Goal: Check status: Check status

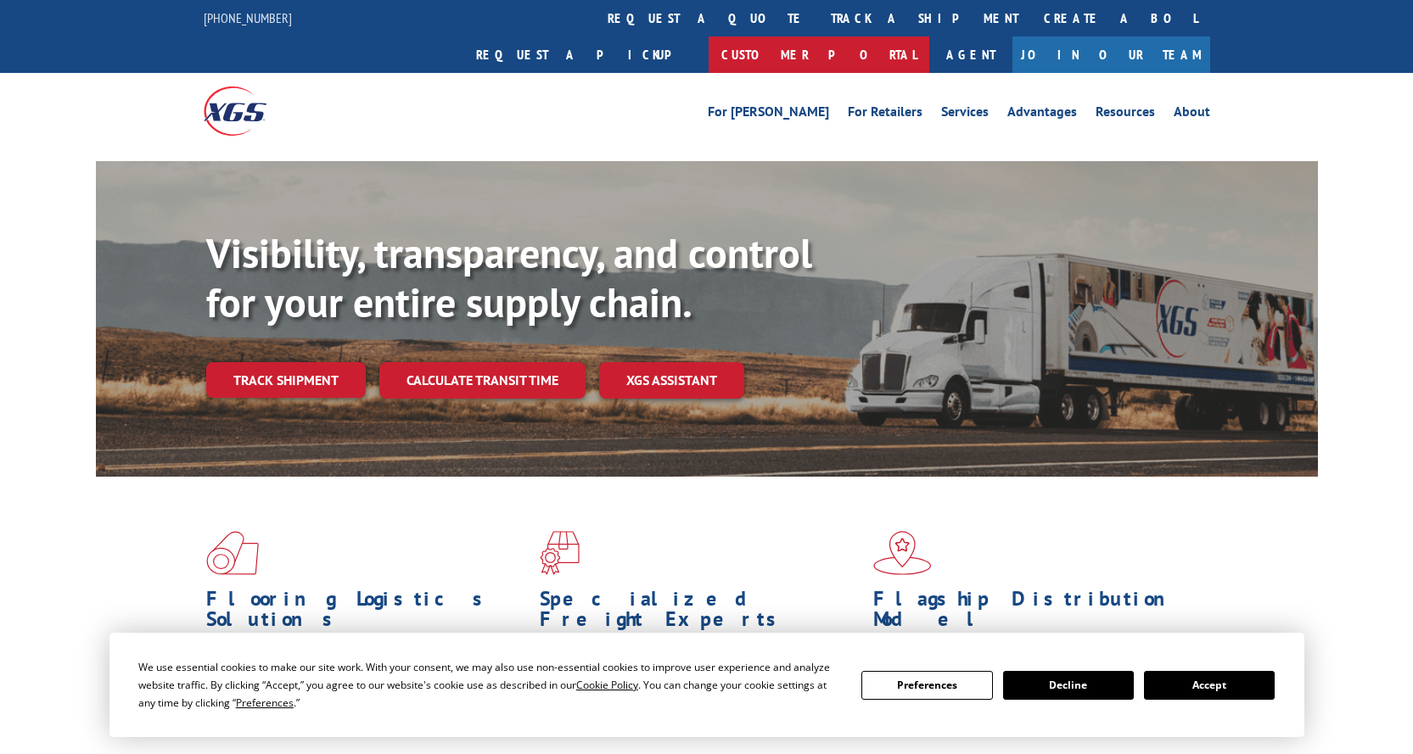
click at [929, 36] on link "Customer Portal" at bounding box center [818, 54] width 221 height 36
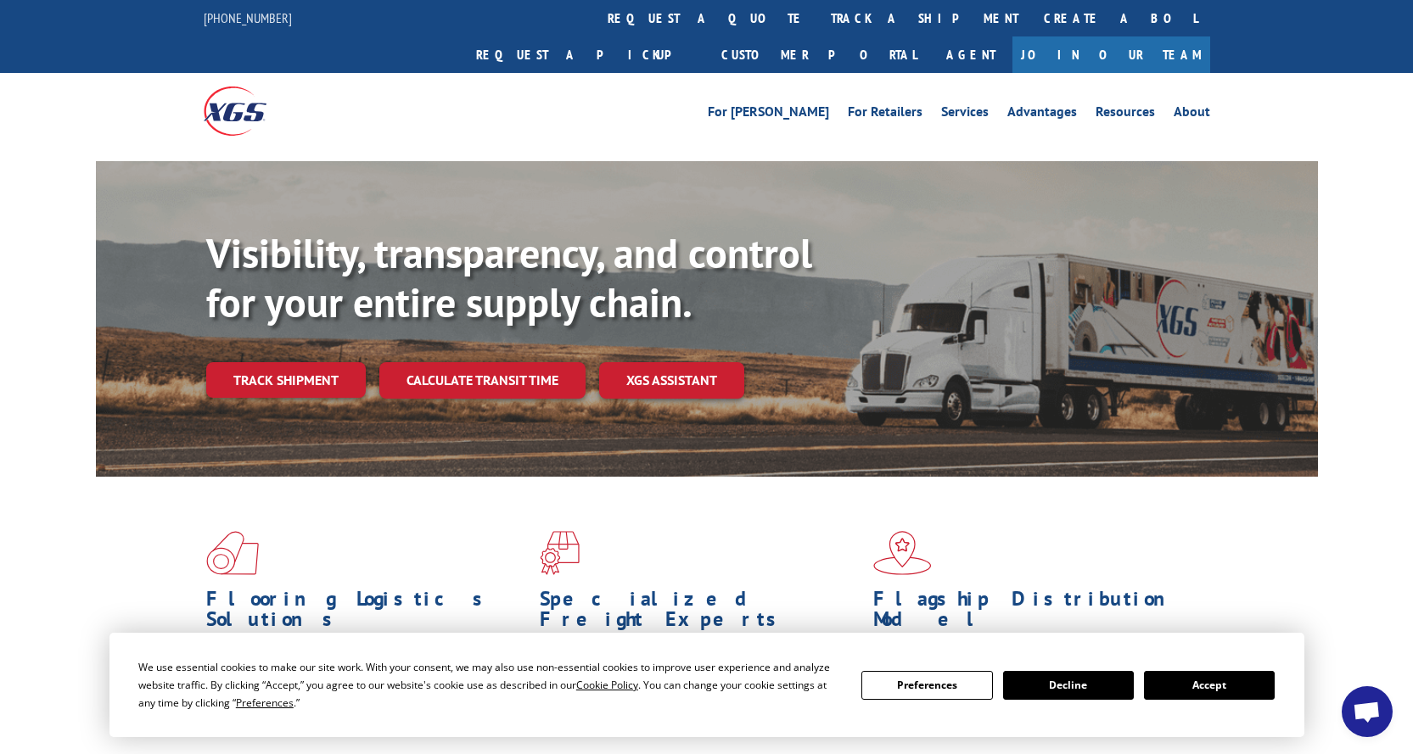
click at [818, 9] on link "track a shipment" at bounding box center [924, 18] width 213 height 36
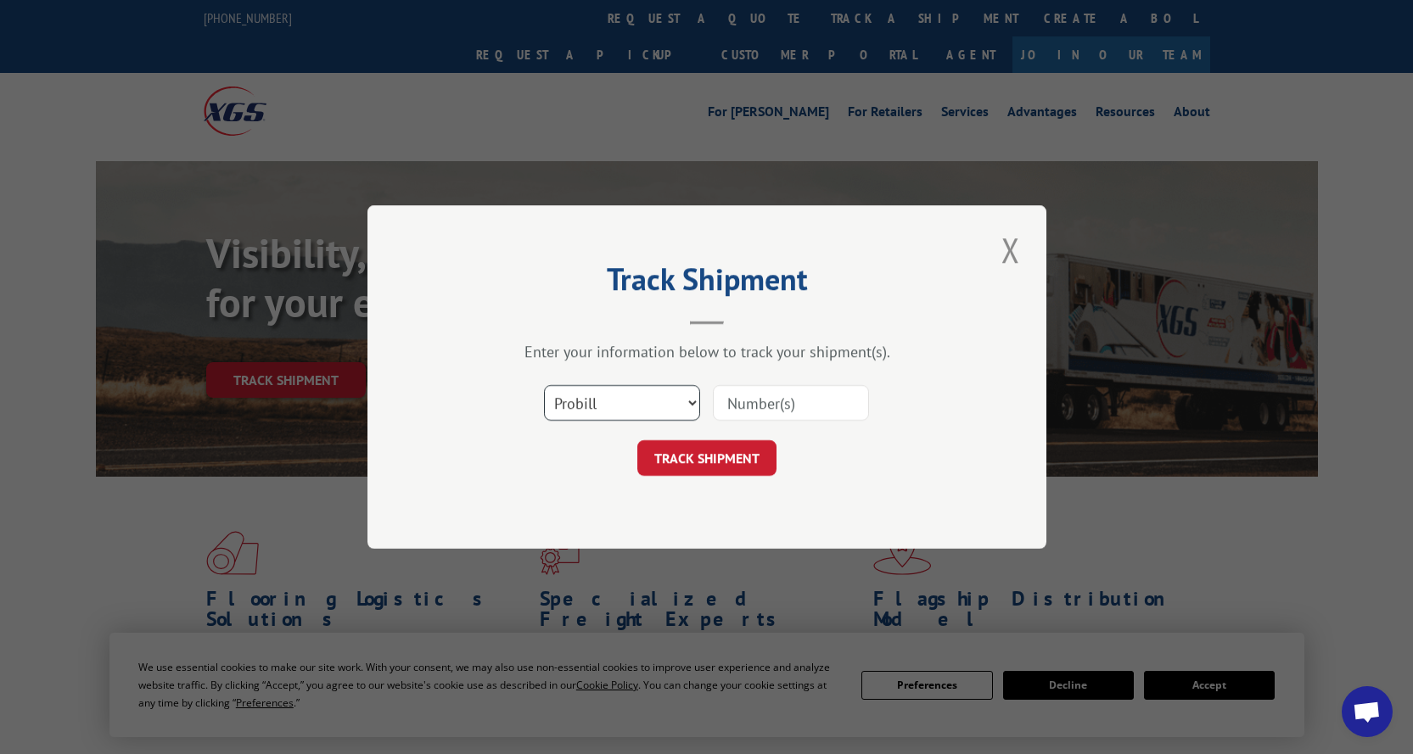
click at [689, 401] on select "Select category... Probill BOL PO" at bounding box center [622, 403] width 156 height 36
select select "bol"
click at [544, 385] on select "Select category... Probill BOL PO" at bounding box center [622, 403] width 156 height 36
click at [784, 399] on input at bounding box center [791, 403] width 156 height 36
type input "165172938575"
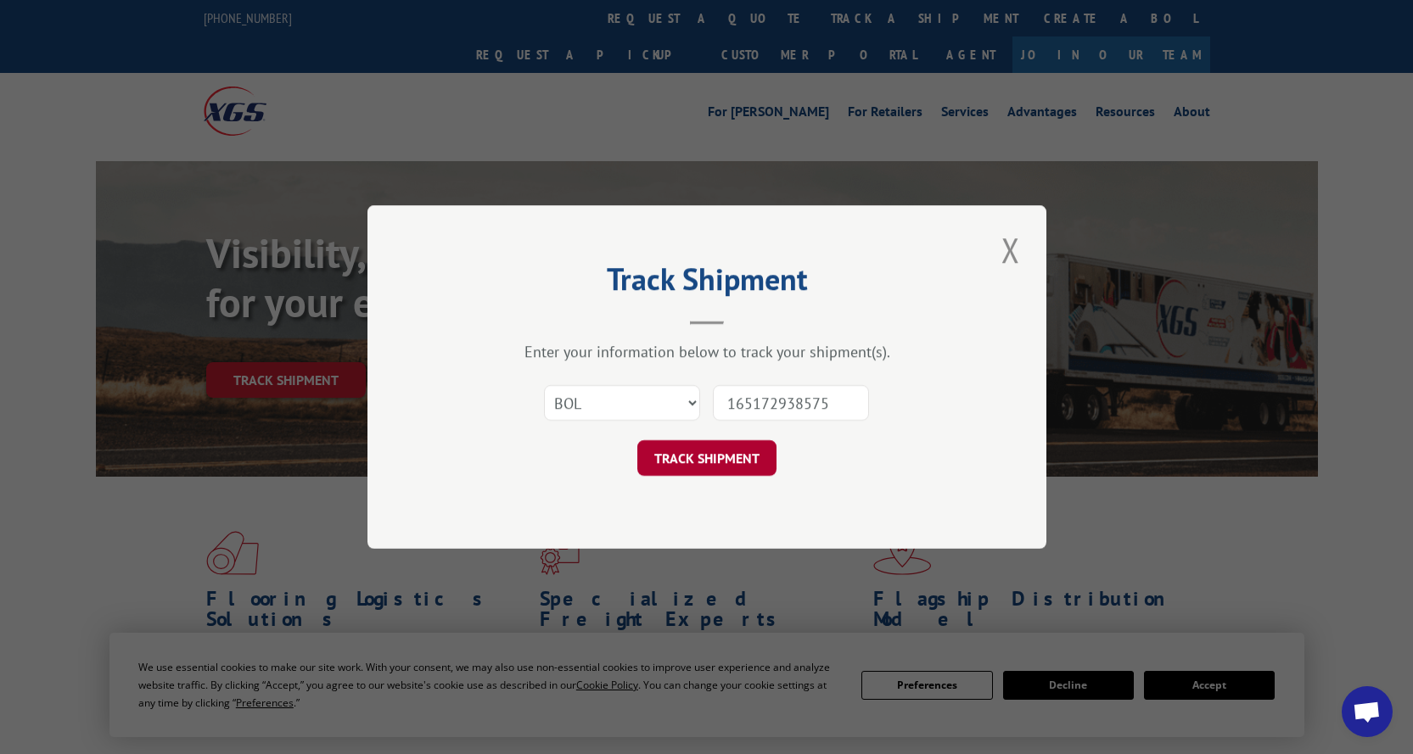
click at [708, 451] on button "TRACK SHIPMENT" at bounding box center [706, 458] width 139 height 36
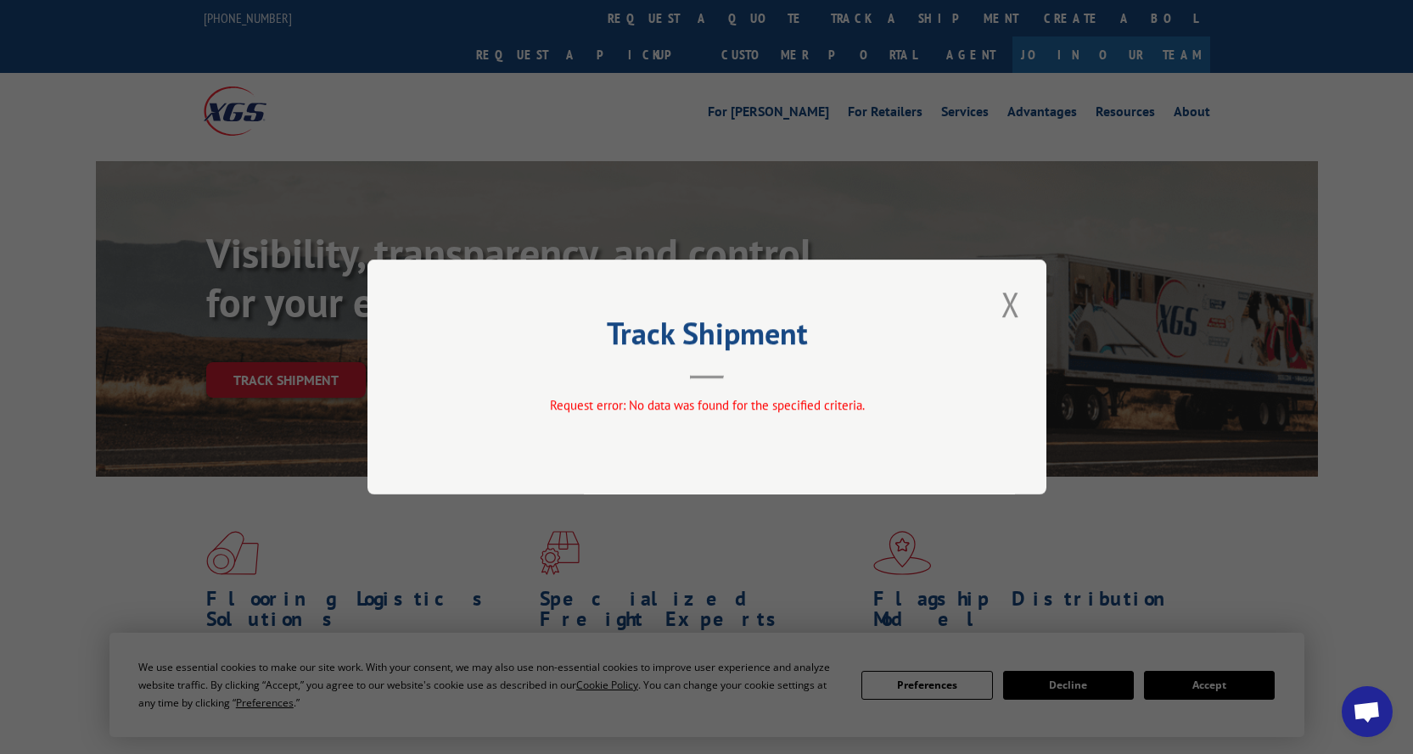
click at [1009, 310] on button "Close modal" at bounding box center [1010, 304] width 29 height 47
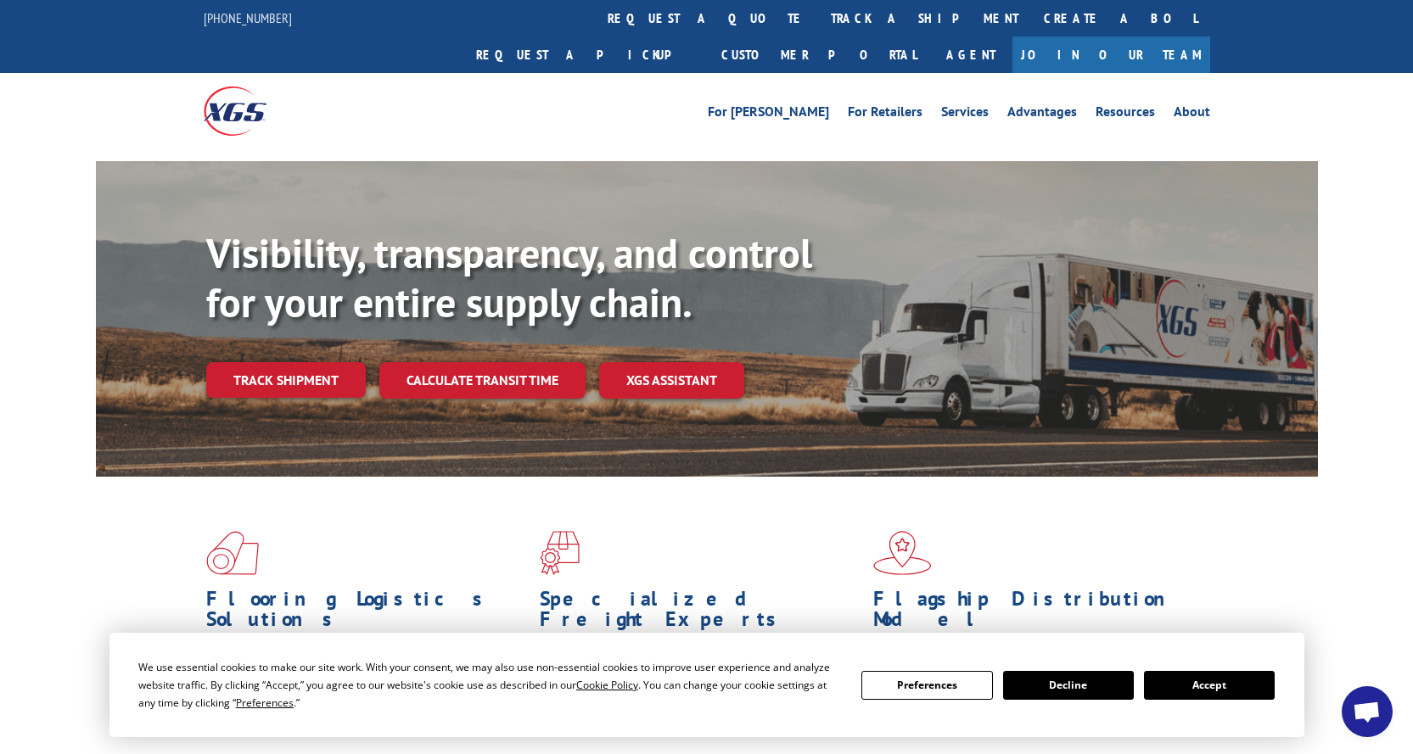
click at [1234, 686] on button "Accept" at bounding box center [1209, 685] width 131 height 29
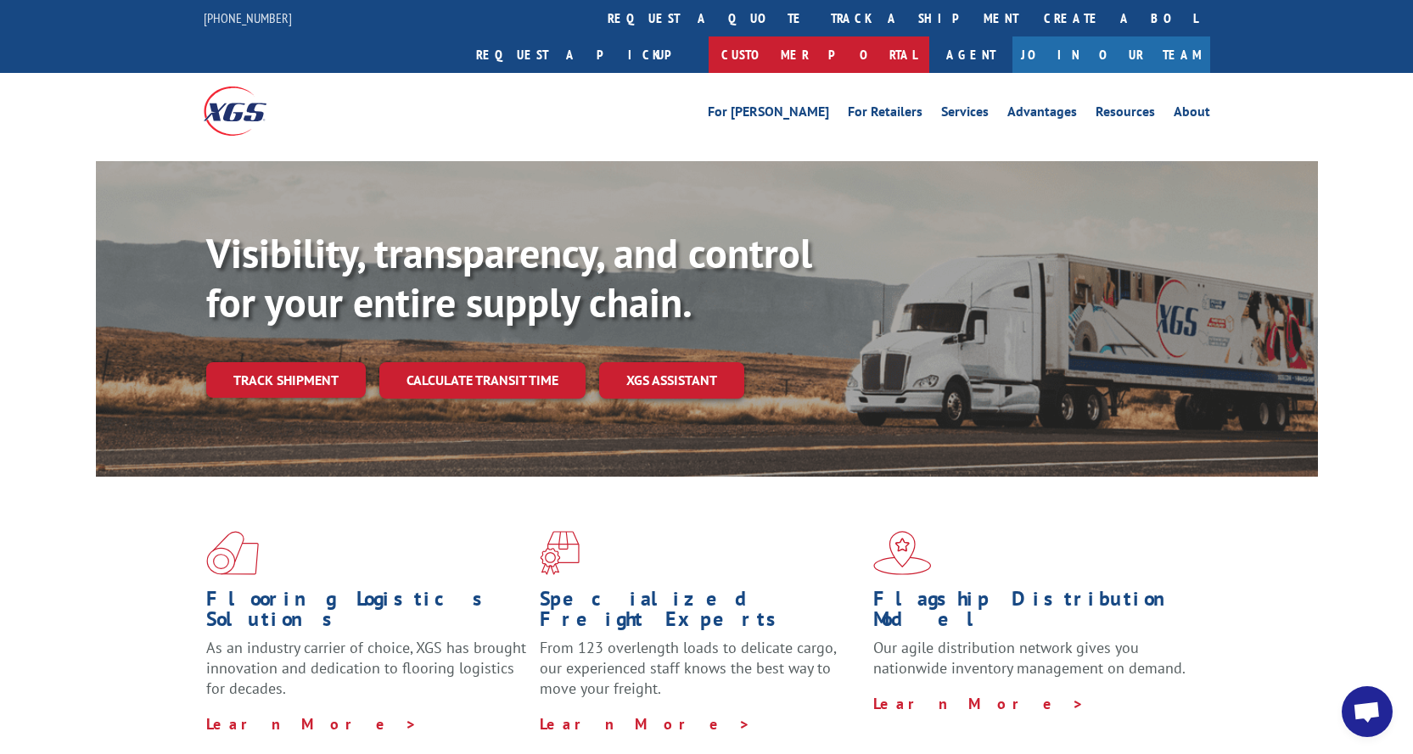
click at [929, 36] on link "Customer Portal" at bounding box center [818, 54] width 221 height 36
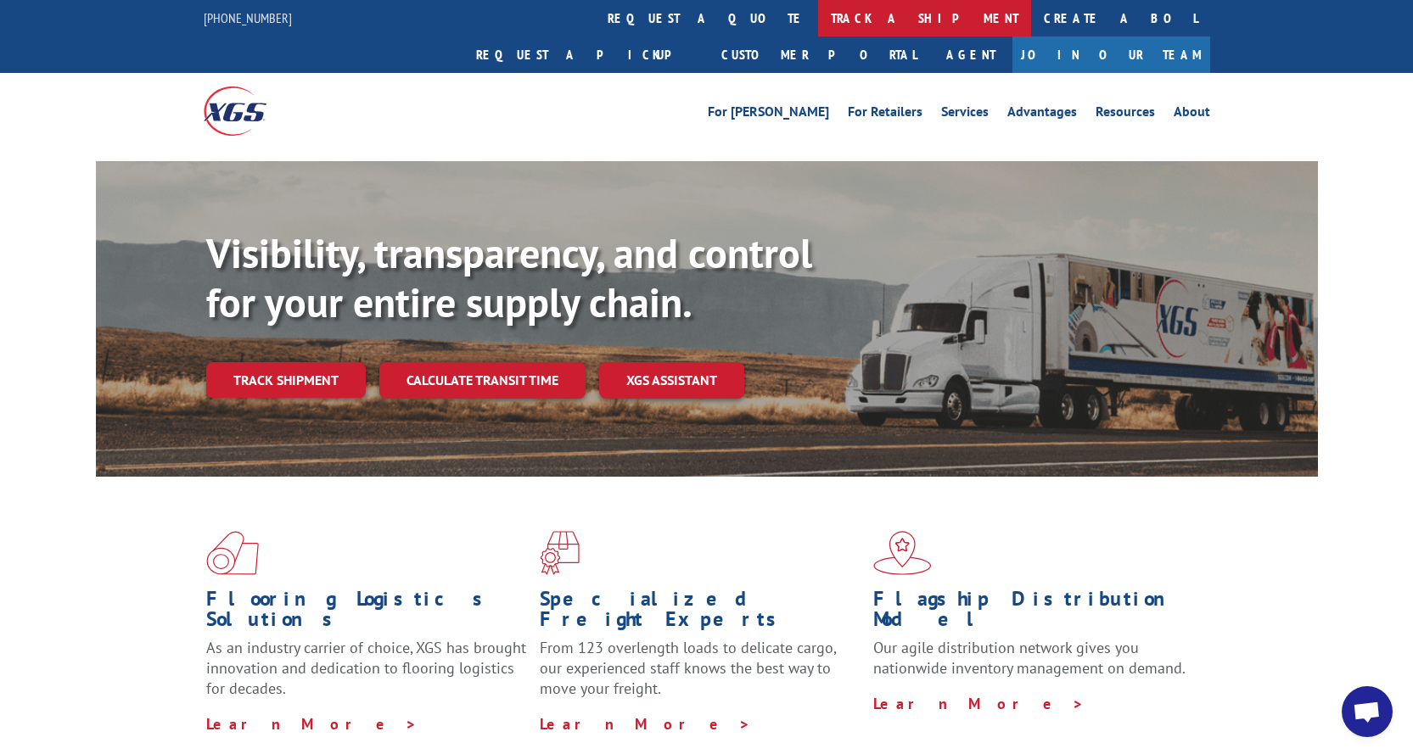
click at [818, 18] on link "track a shipment" at bounding box center [924, 18] width 213 height 36
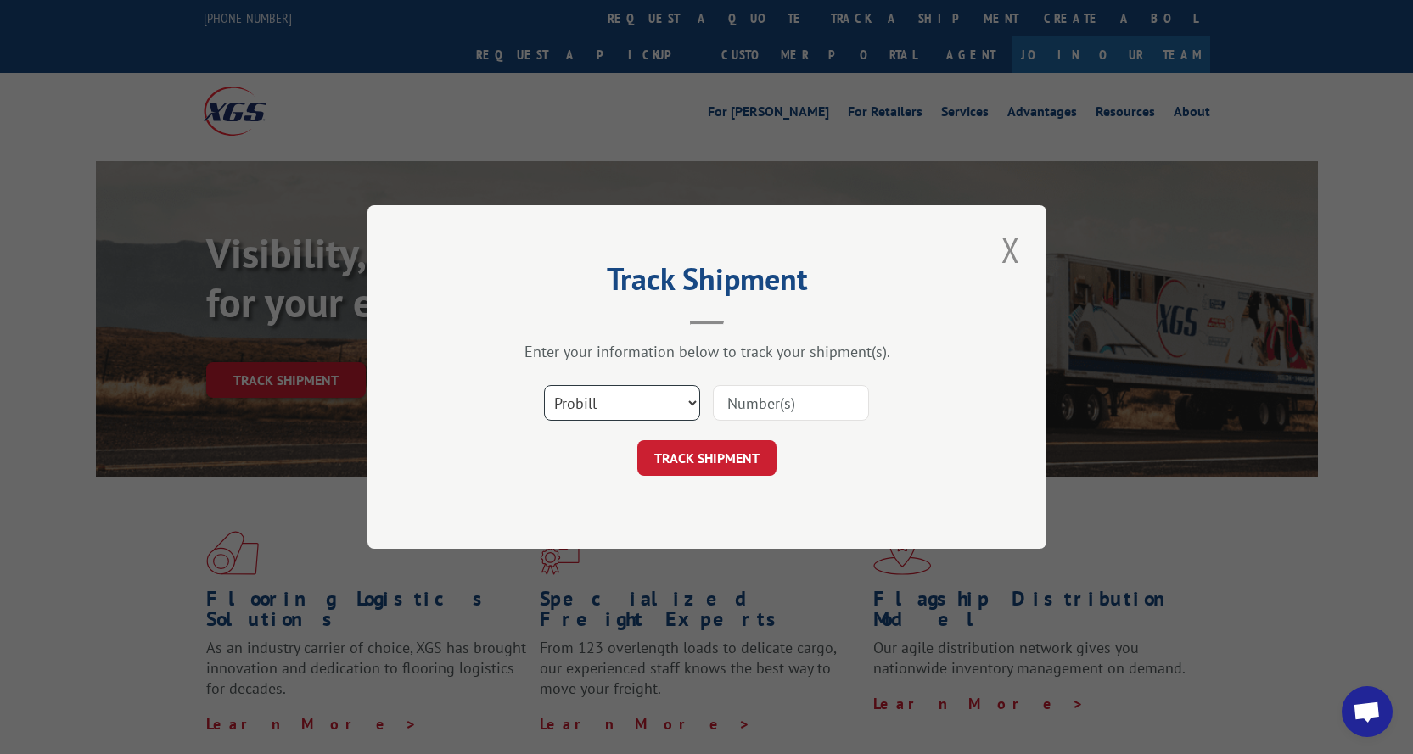
click at [691, 395] on select "Select category... Probill BOL PO" at bounding box center [622, 403] width 156 height 36
select select "bol"
click at [544, 385] on select "Select category... Probill BOL PO" at bounding box center [622, 403] width 156 height 36
click at [762, 406] on input at bounding box center [791, 403] width 156 height 36
type input "165172938575"
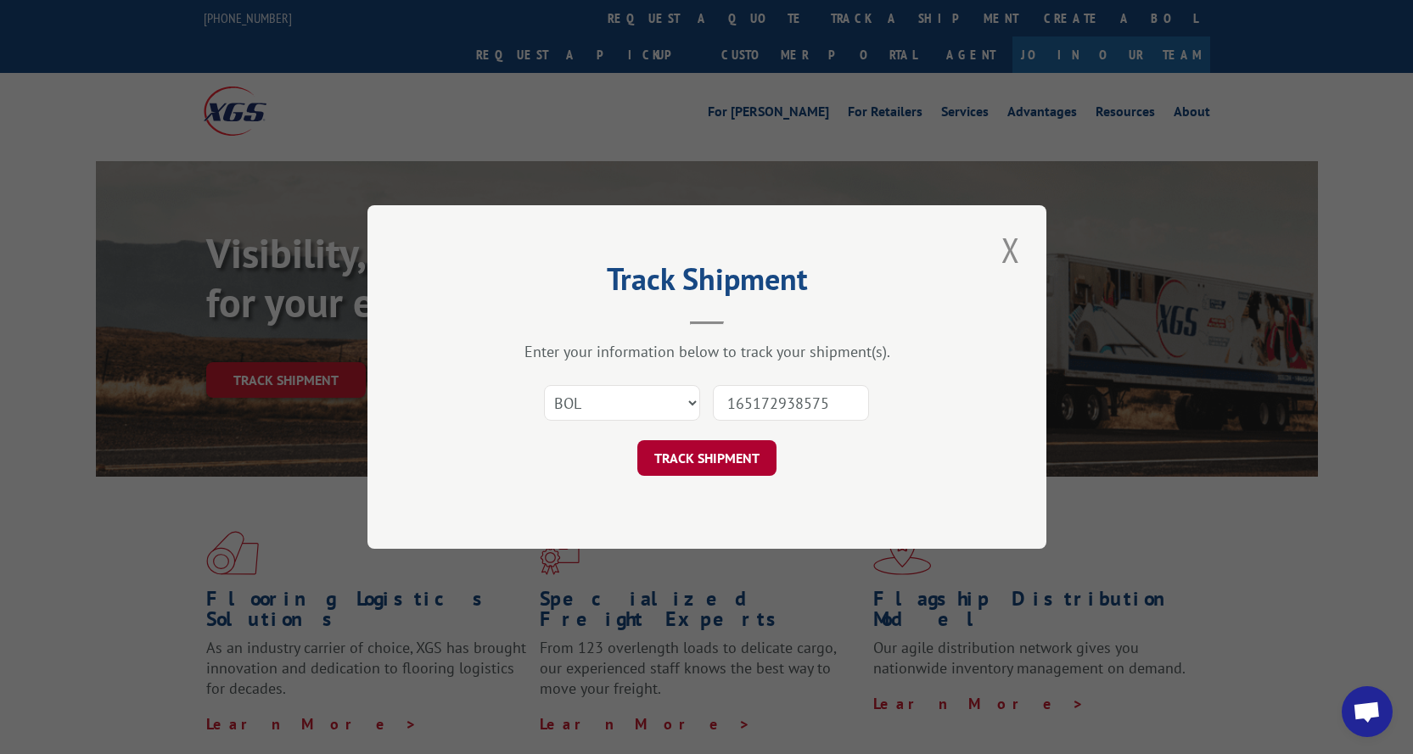
click at [692, 448] on button "TRACK SHIPMENT" at bounding box center [706, 458] width 139 height 36
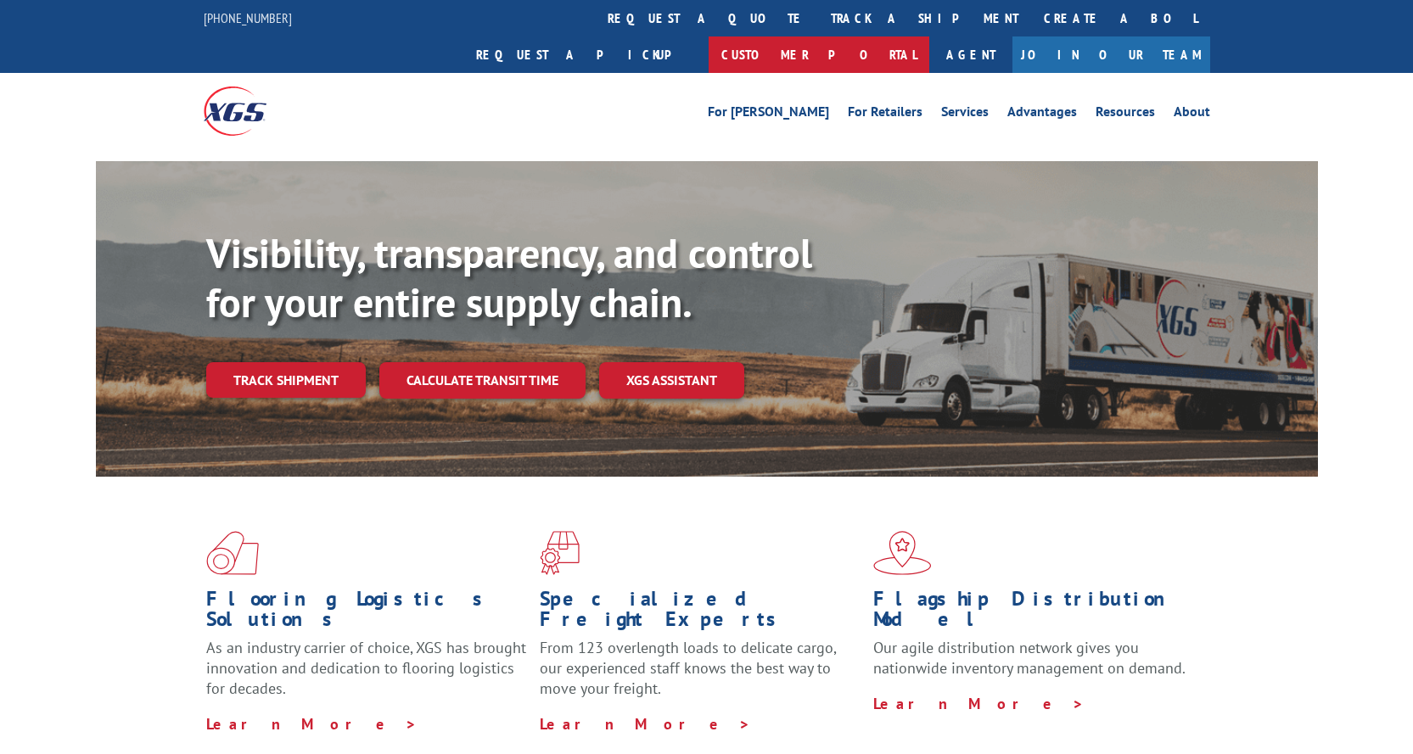
click at [929, 36] on link "Customer Portal" at bounding box center [818, 54] width 221 height 36
